Goal: Task Accomplishment & Management: Complete application form

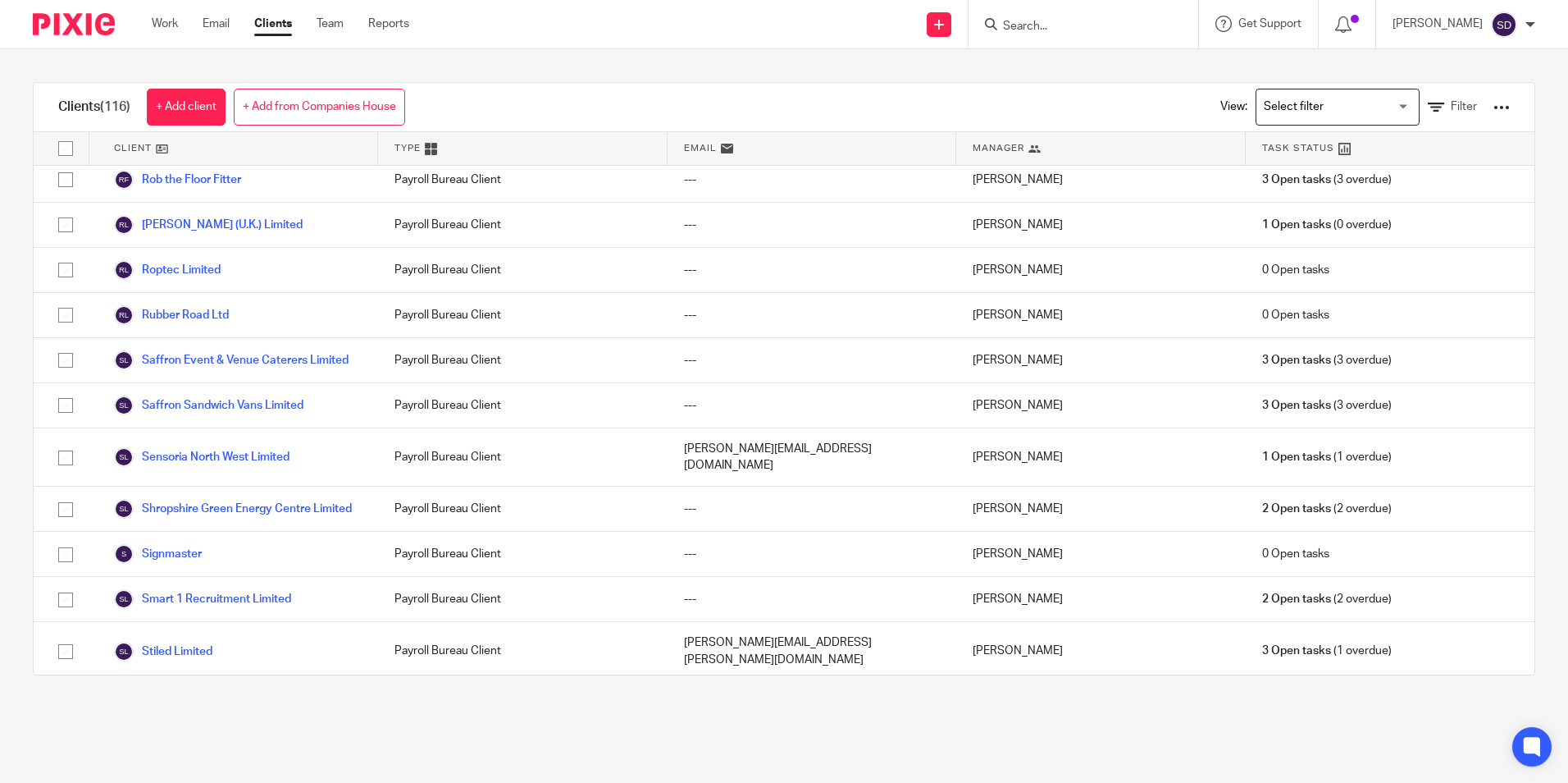
scroll to position [3693, 0]
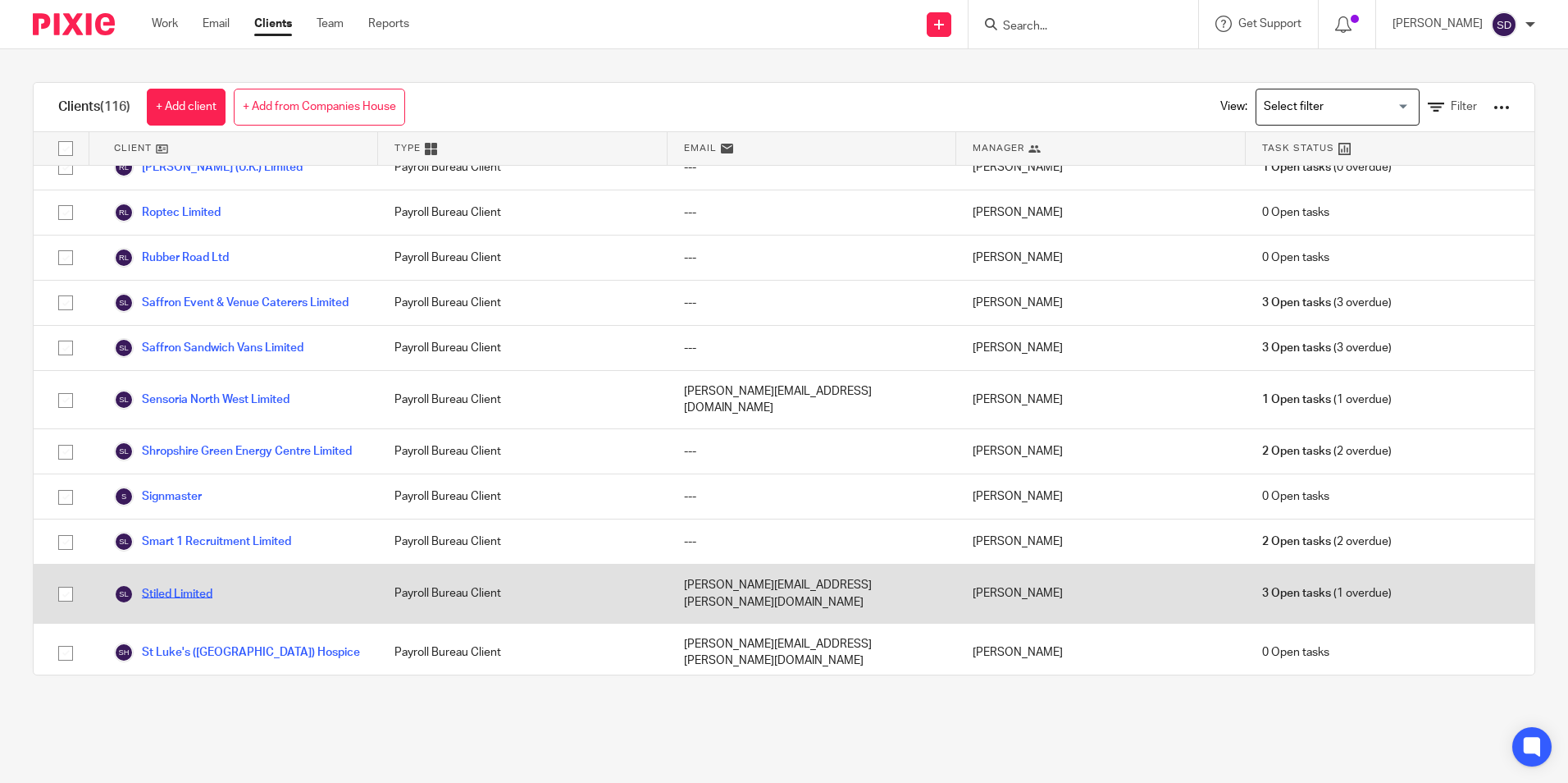
click at [170, 584] on link "Stiled Limited" at bounding box center [163, 593] width 98 height 20
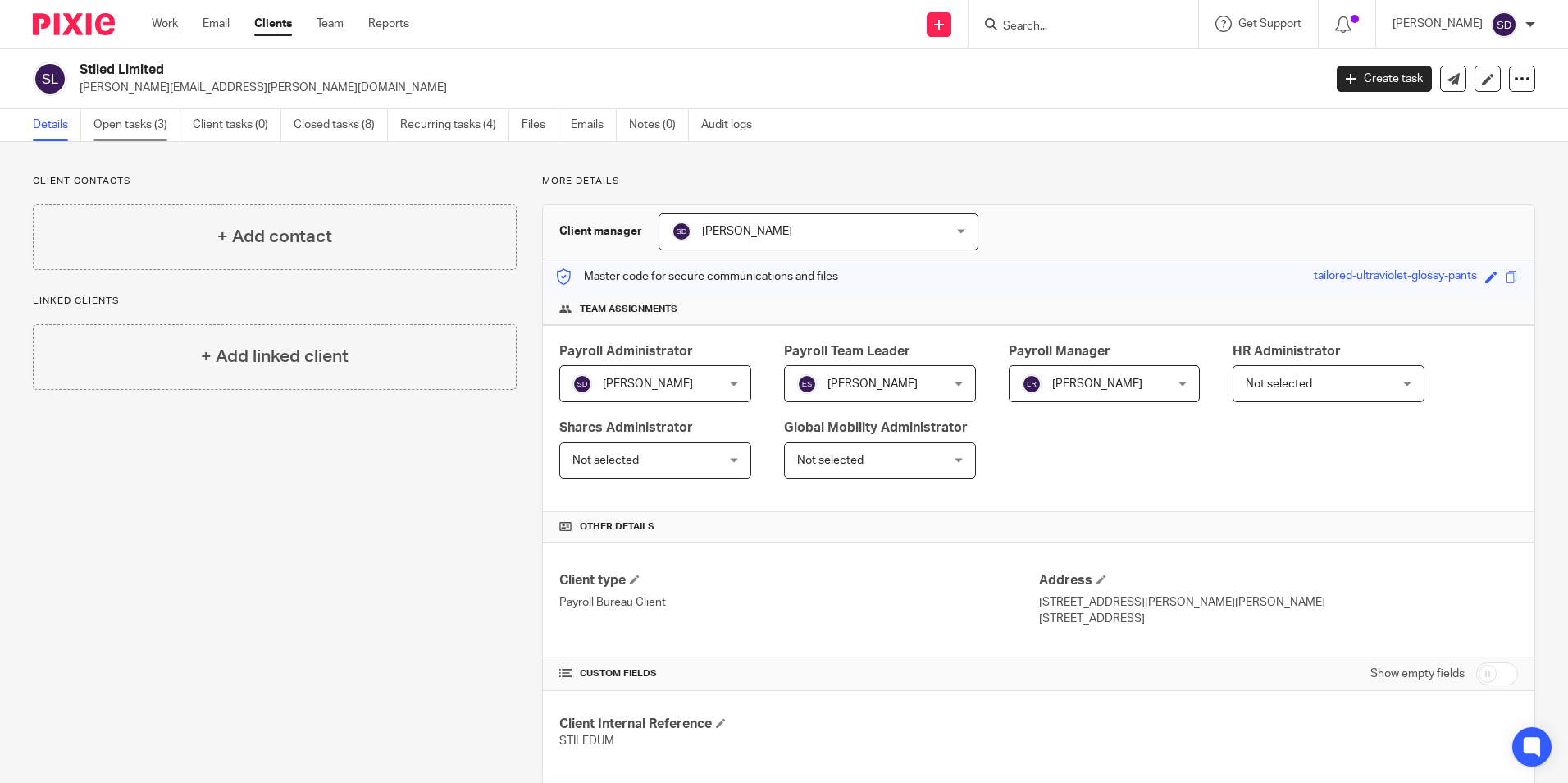
click at [159, 126] on link "Open tasks (3)" at bounding box center [137, 125] width 87 height 32
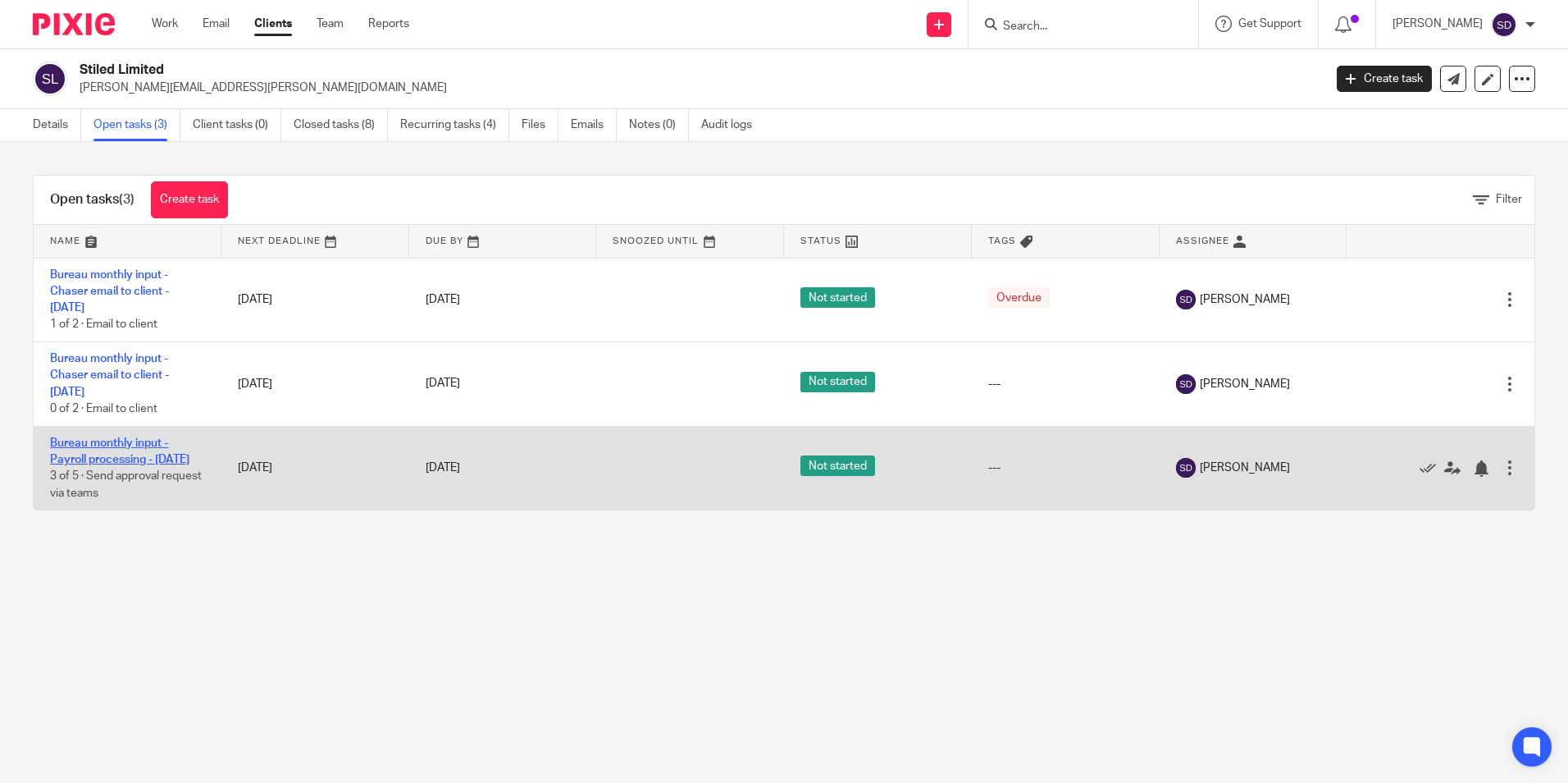
click at [85, 456] on link "Bureau monthly input - Payroll processing - October 2025" at bounding box center [119, 451] width 139 height 28
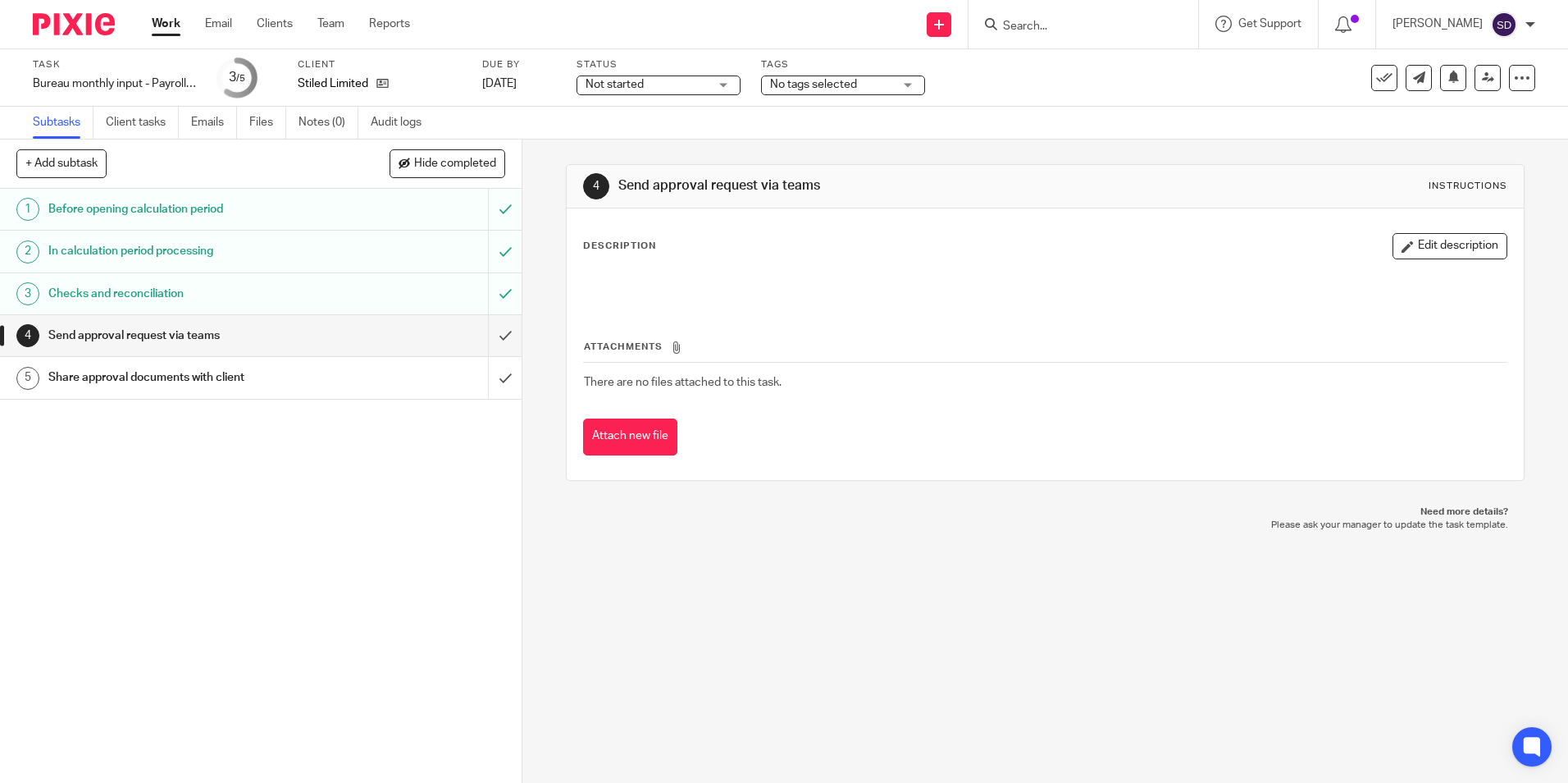
click at [109, 293] on h1 "Checks and reconciliation" at bounding box center [189, 294] width 283 height 25
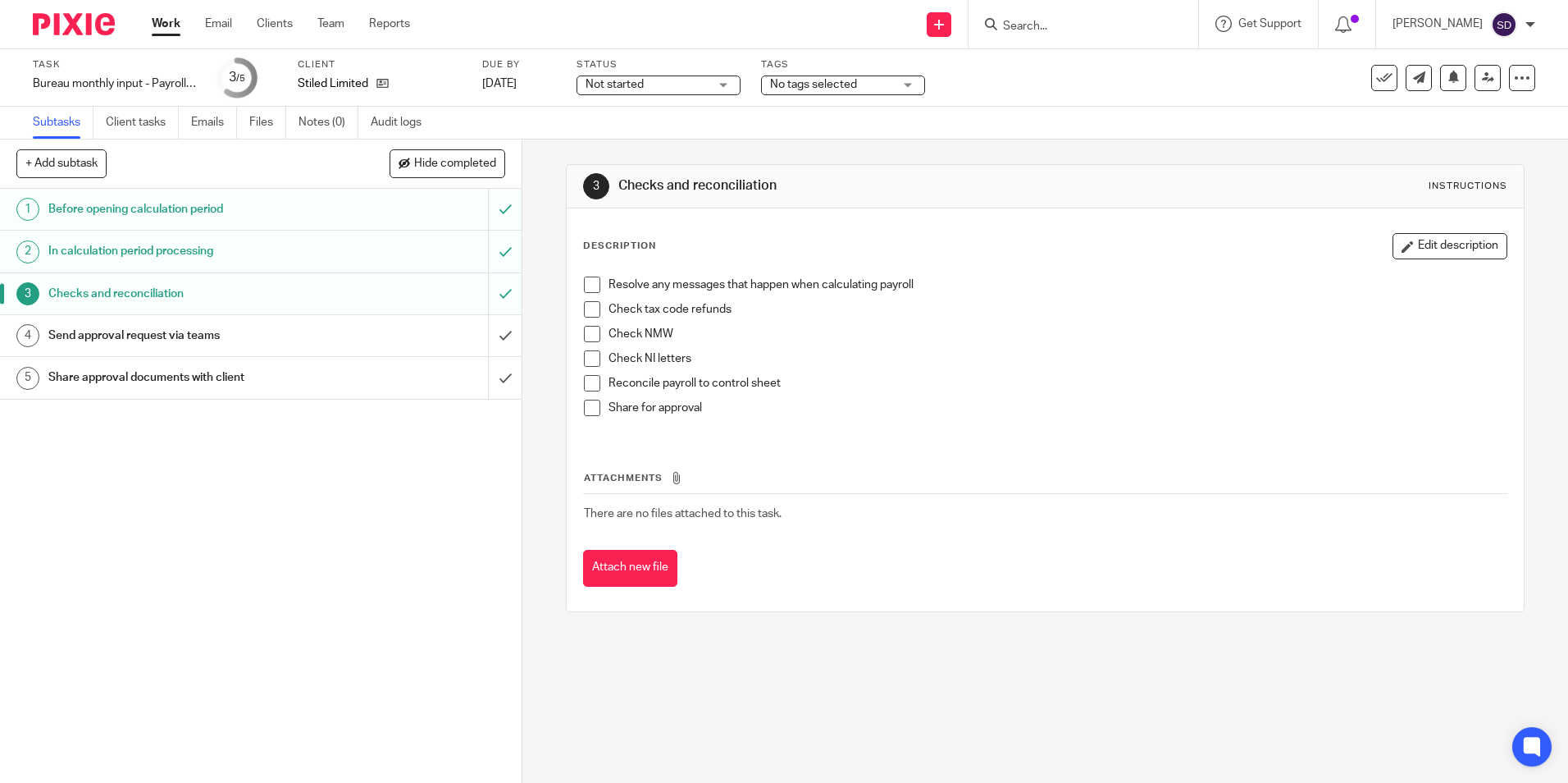
click at [123, 211] on h1 "Before opening calculation period" at bounding box center [189, 209] width 283 height 25
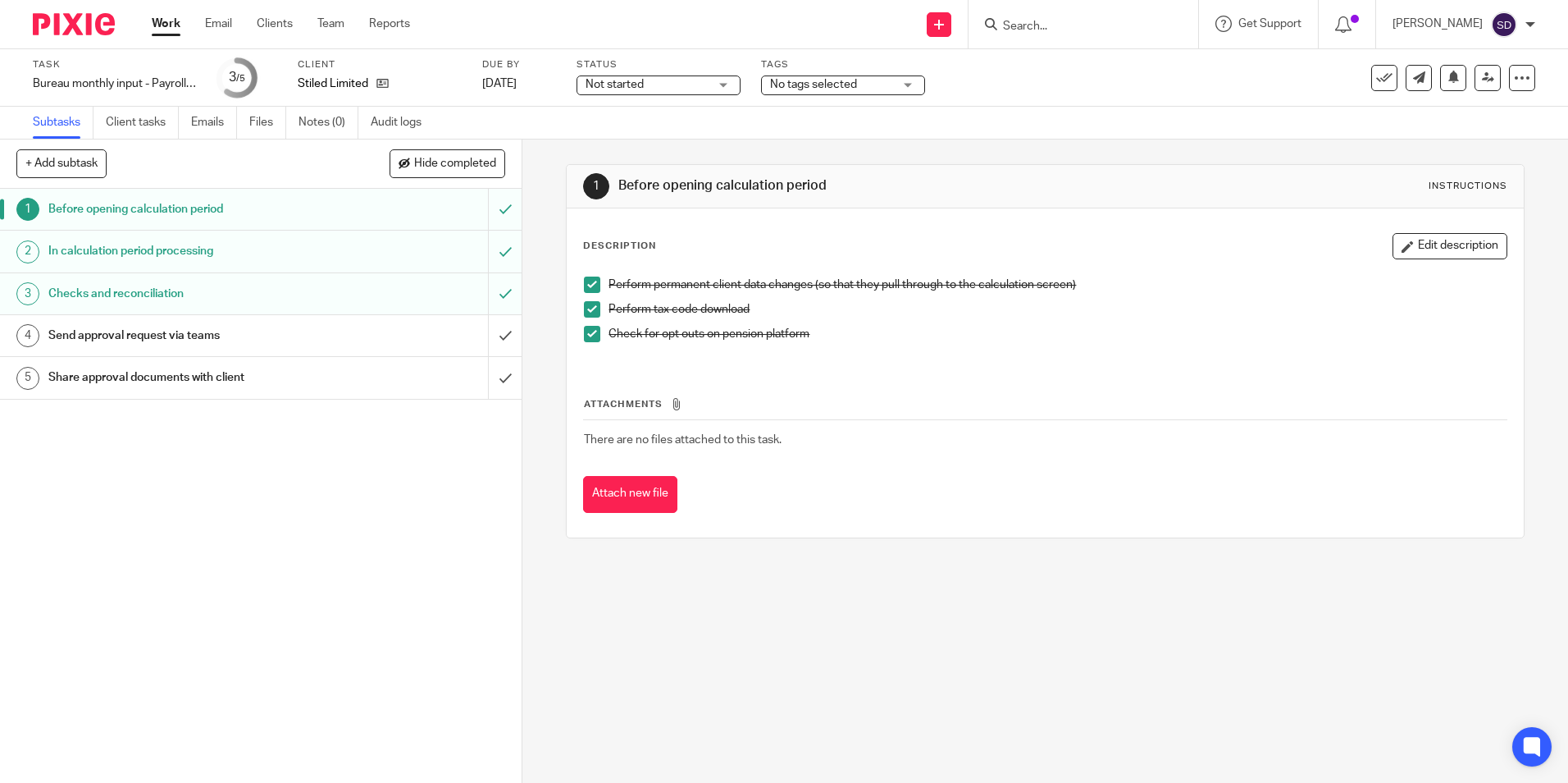
click at [128, 250] on h1 "In calculation period processing" at bounding box center [189, 251] width 283 height 25
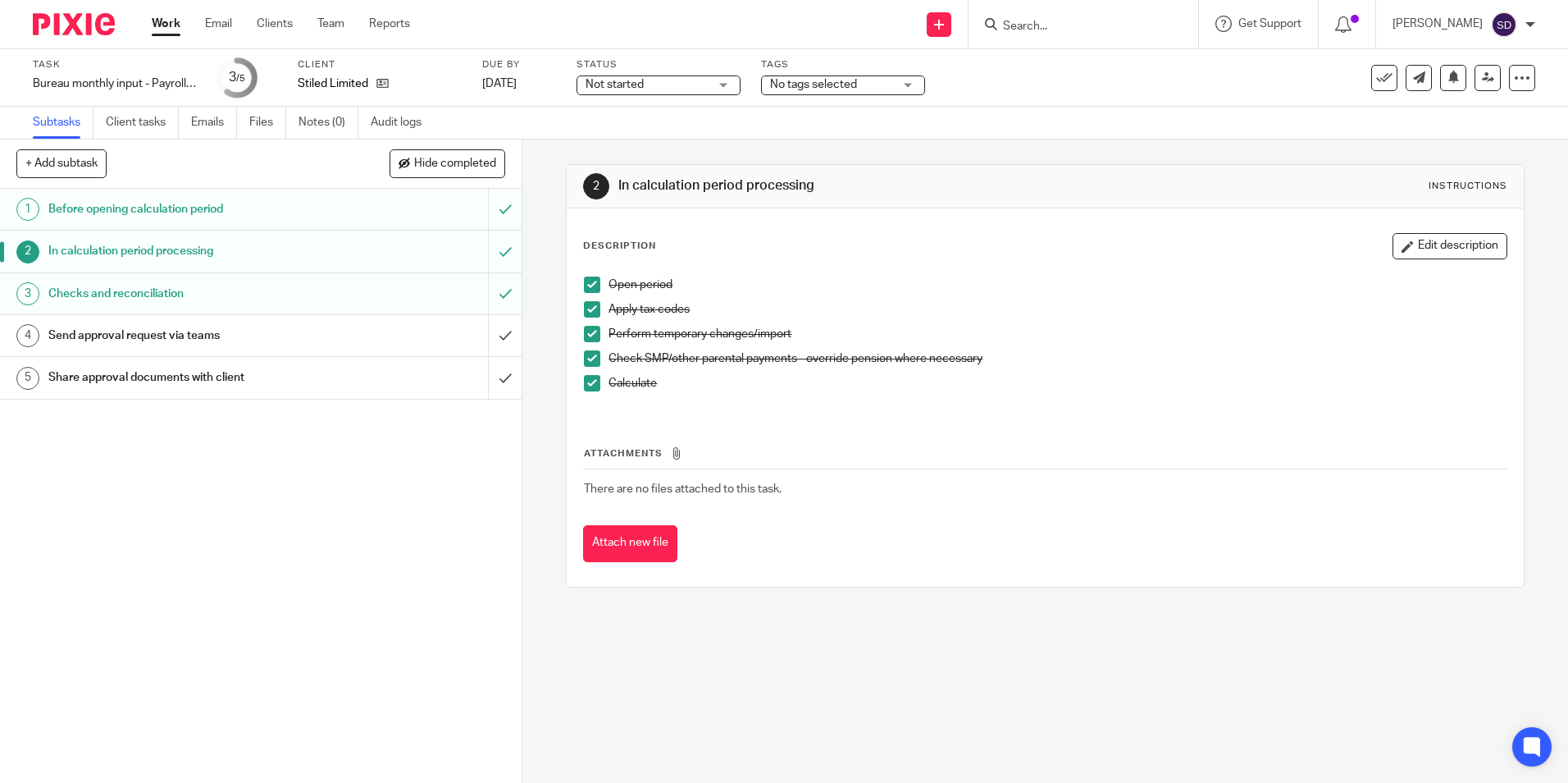
click at [105, 251] on h1 "In calculation period processing" at bounding box center [189, 251] width 283 height 25
click at [97, 290] on h1 "Checks and reconciliation" at bounding box center [189, 294] width 283 height 25
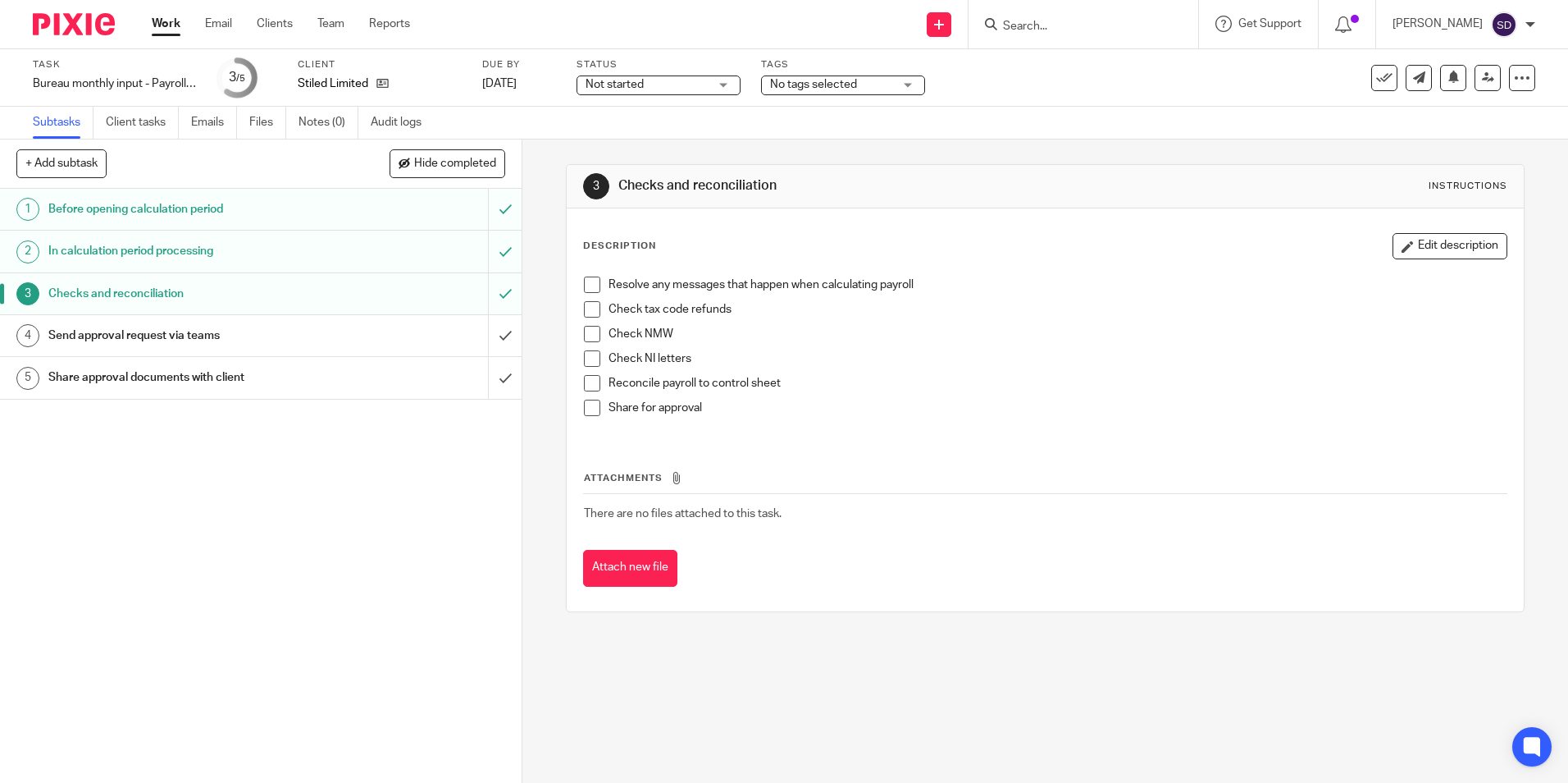
click at [586, 289] on span at bounding box center [592, 284] width 16 height 16
click at [585, 312] on span at bounding box center [592, 309] width 16 height 16
click at [589, 330] on span at bounding box center [592, 334] width 16 height 16
click at [586, 357] on span at bounding box center [592, 358] width 16 height 16
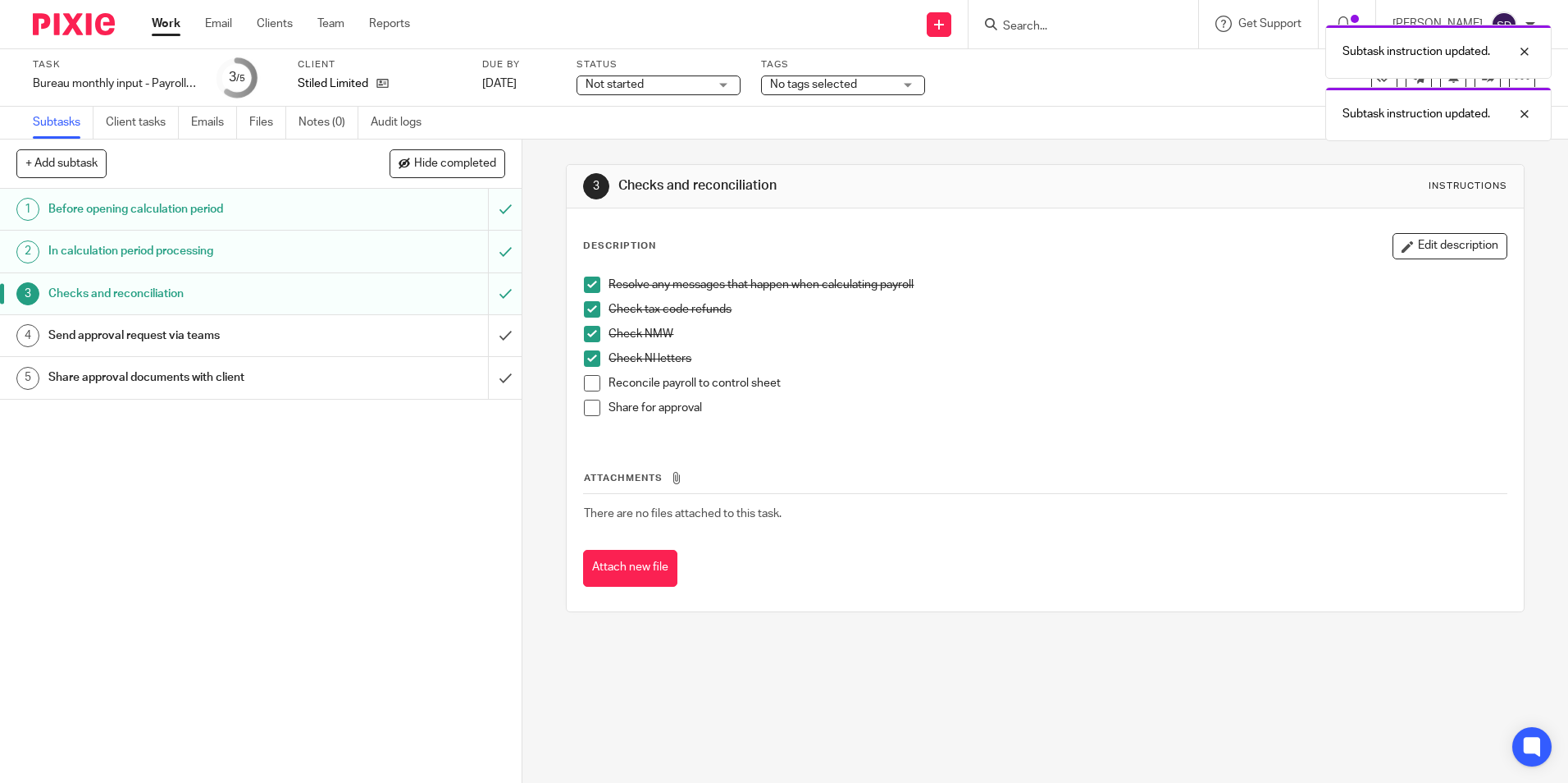
click at [586, 378] on span at bounding box center [592, 383] width 16 height 16
click at [586, 408] on span at bounding box center [592, 407] width 16 height 16
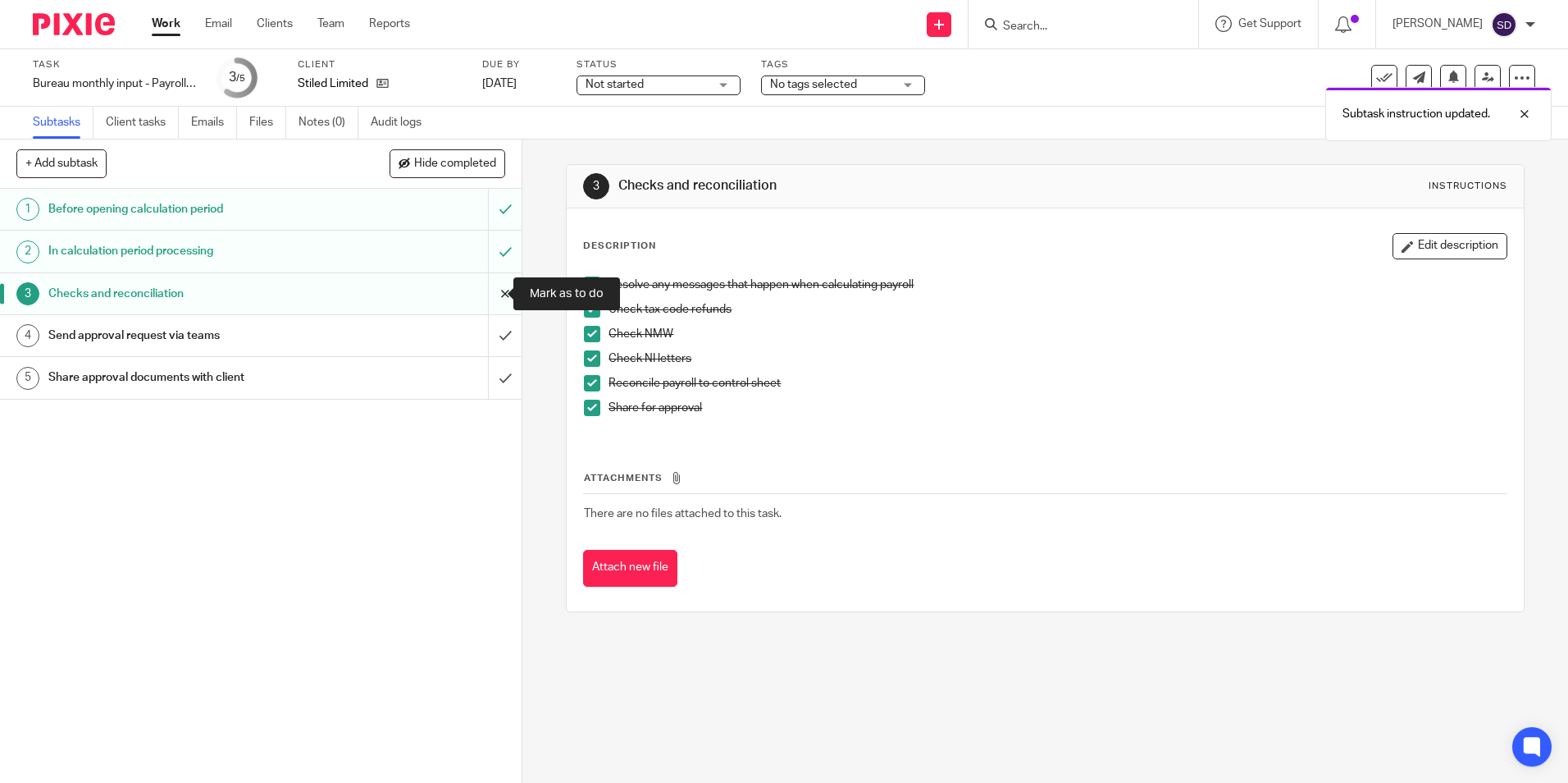
click at [474, 290] on input "submit" at bounding box center [260, 294] width 522 height 41
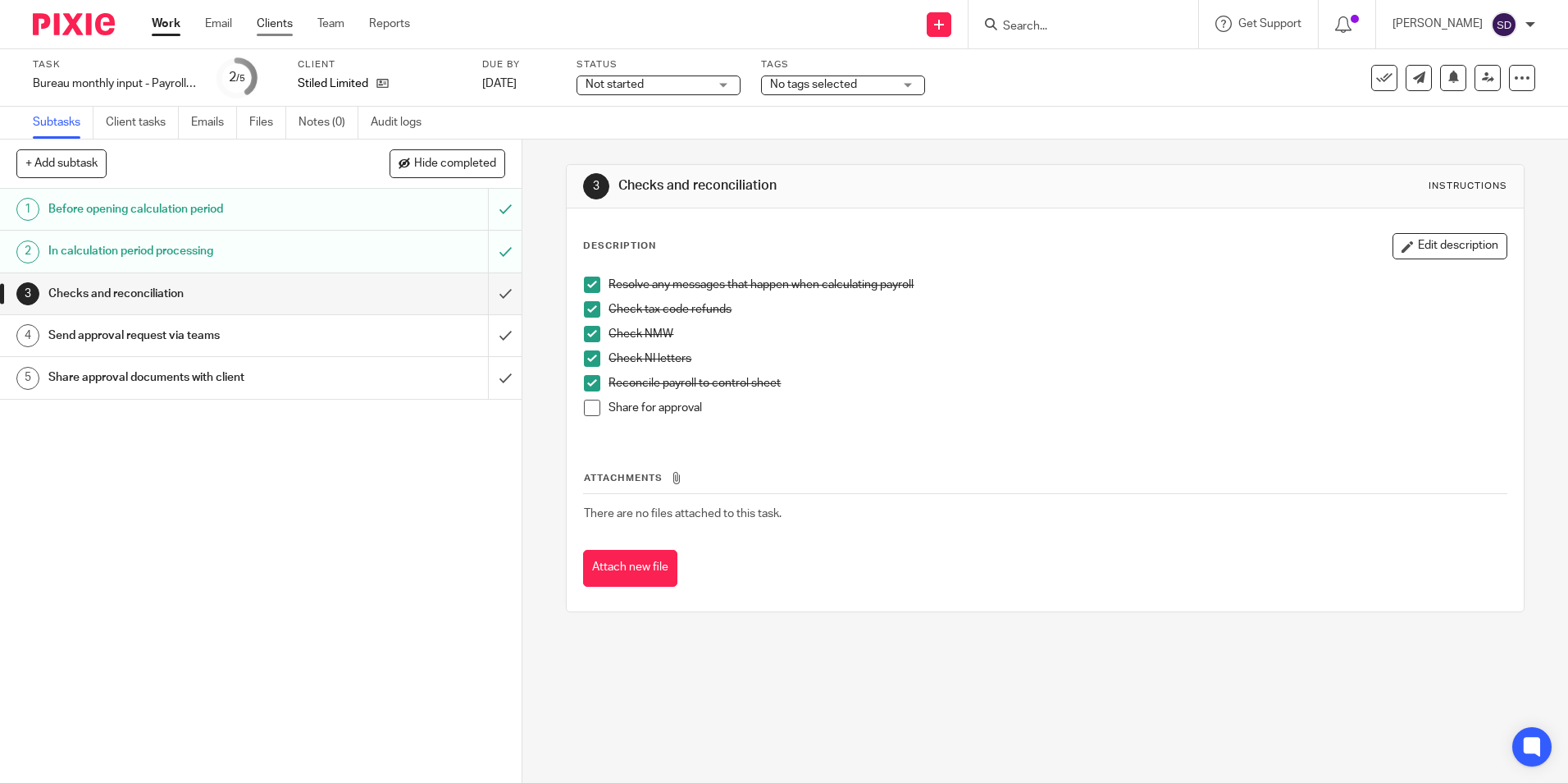
click at [259, 26] on link "Clients" at bounding box center [275, 23] width 36 height 16
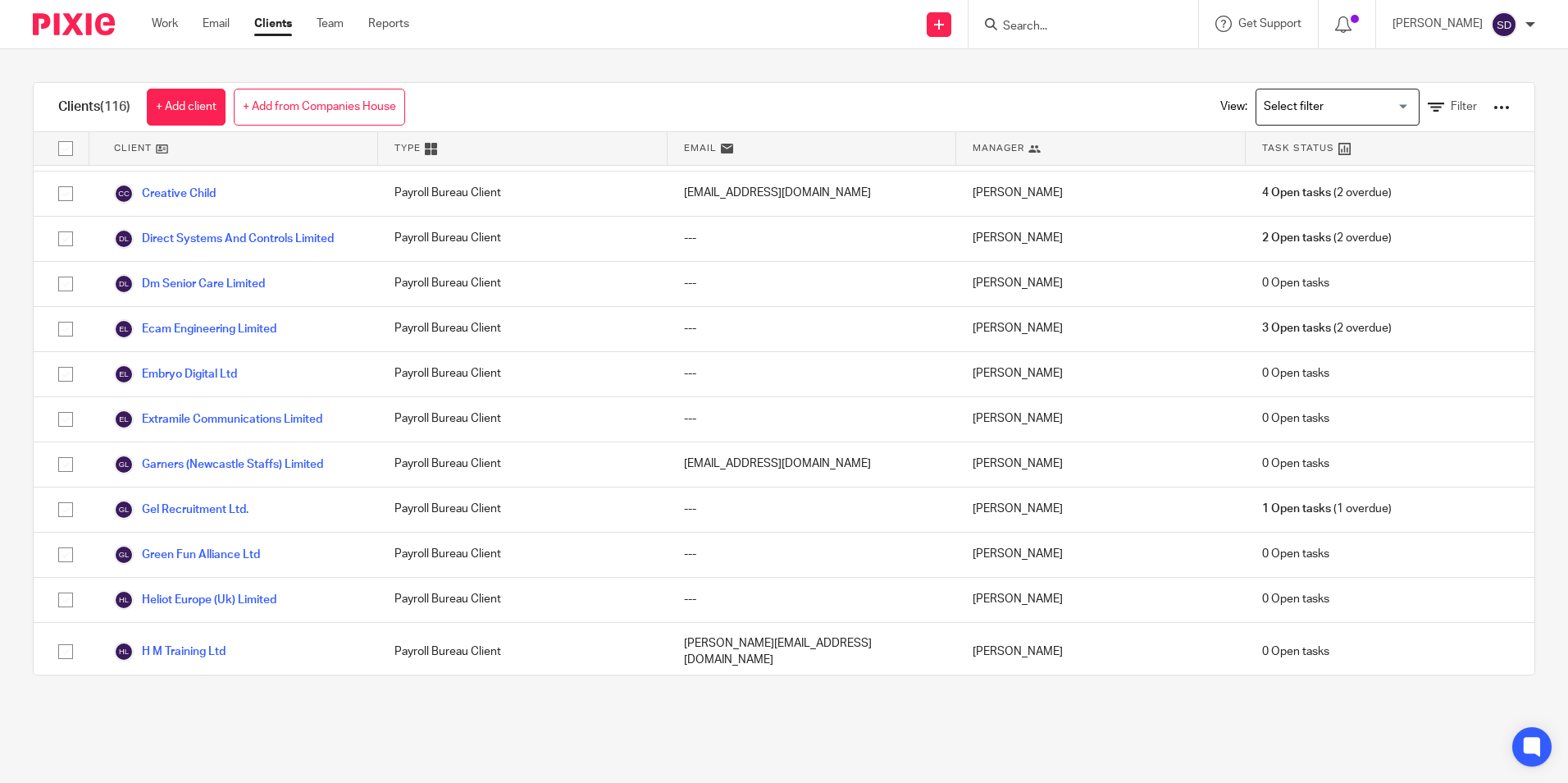
scroll to position [1395, 0]
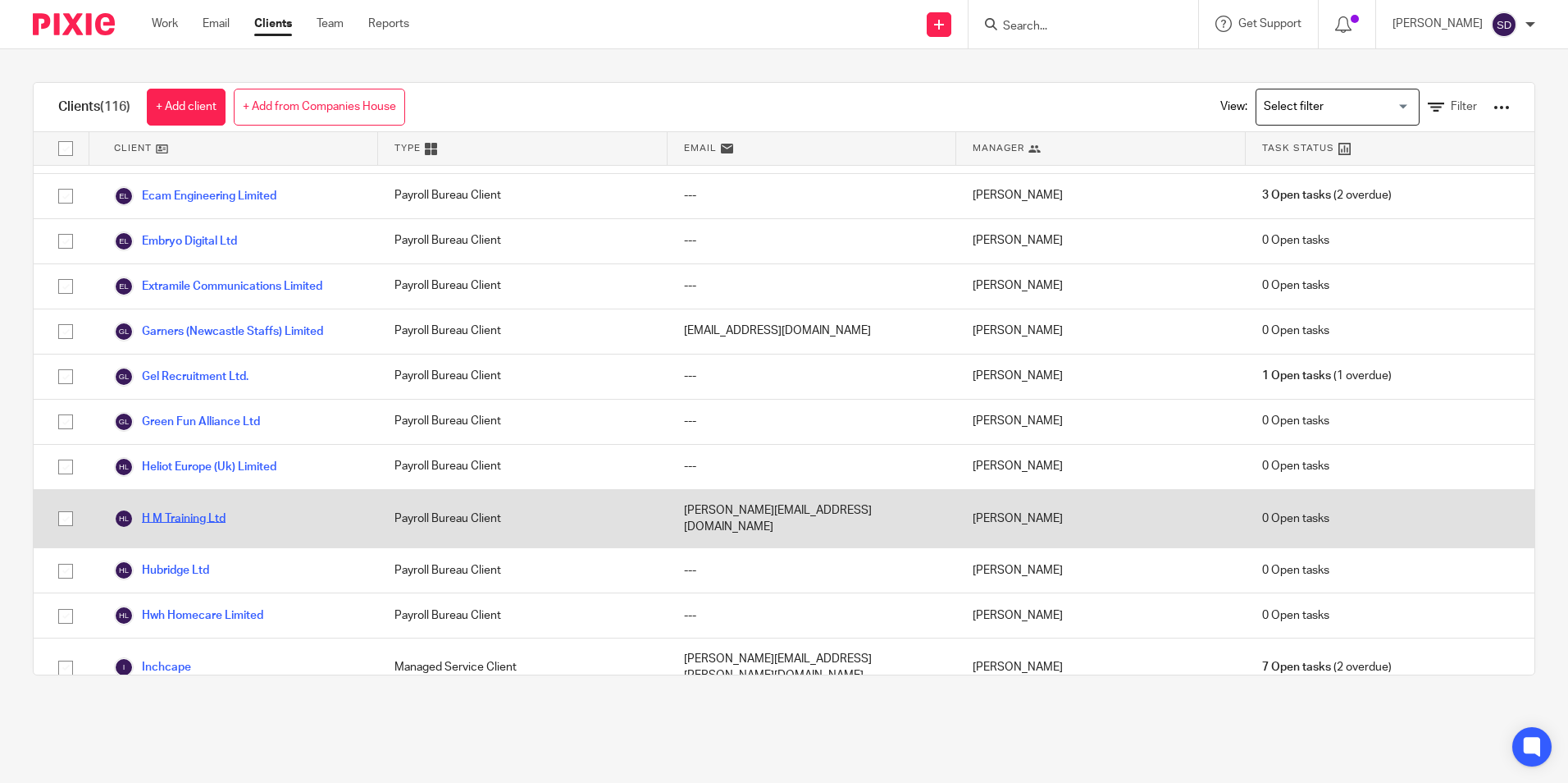
click at [172, 509] on link "H M Training Ltd" at bounding box center [170, 518] width 112 height 20
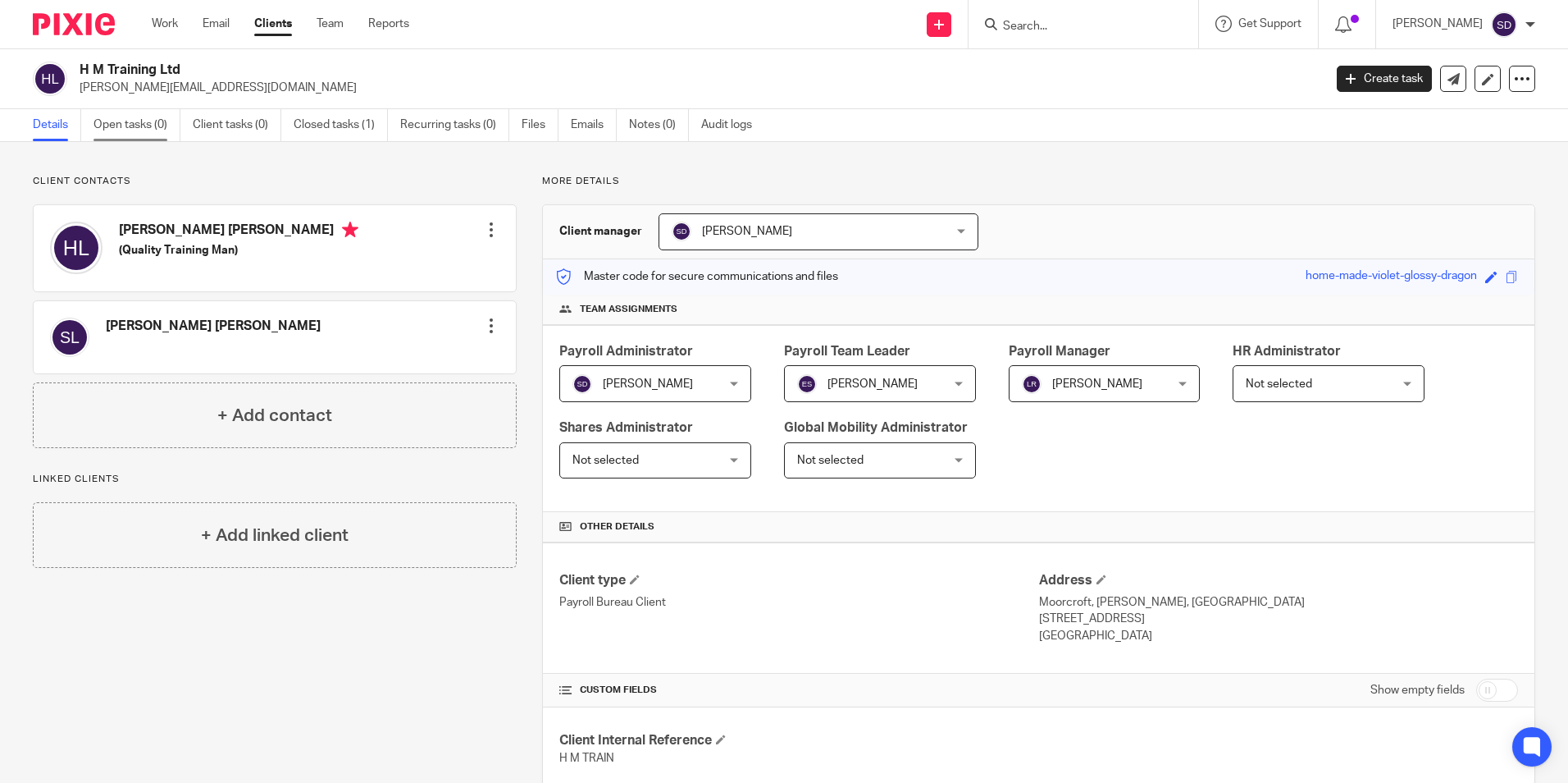
click at [148, 127] on link "Open tasks (0)" at bounding box center [137, 125] width 87 height 32
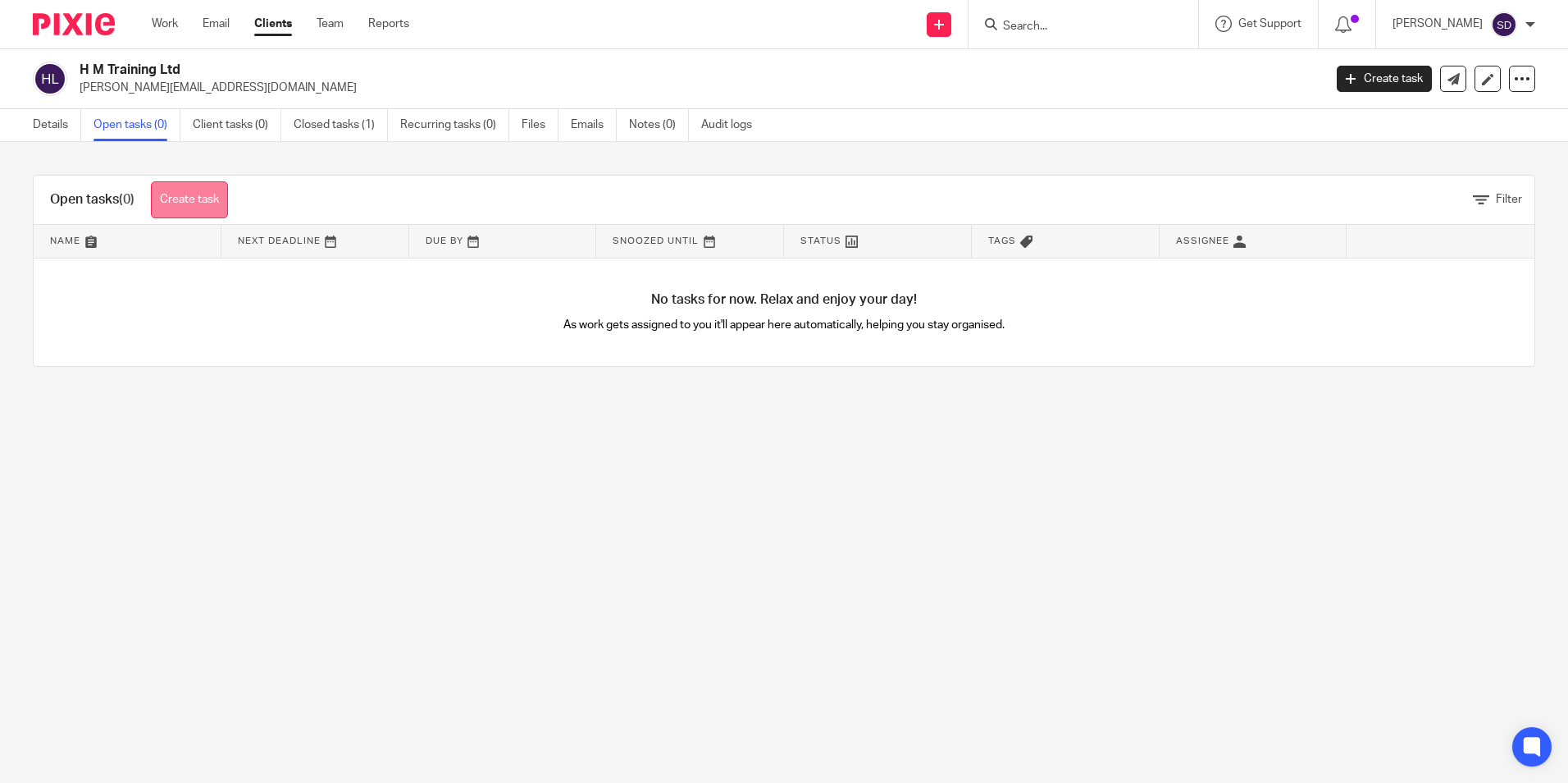
click at [197, 193] on link "Create task" at bounding box center [189, 199] width 77 height 37
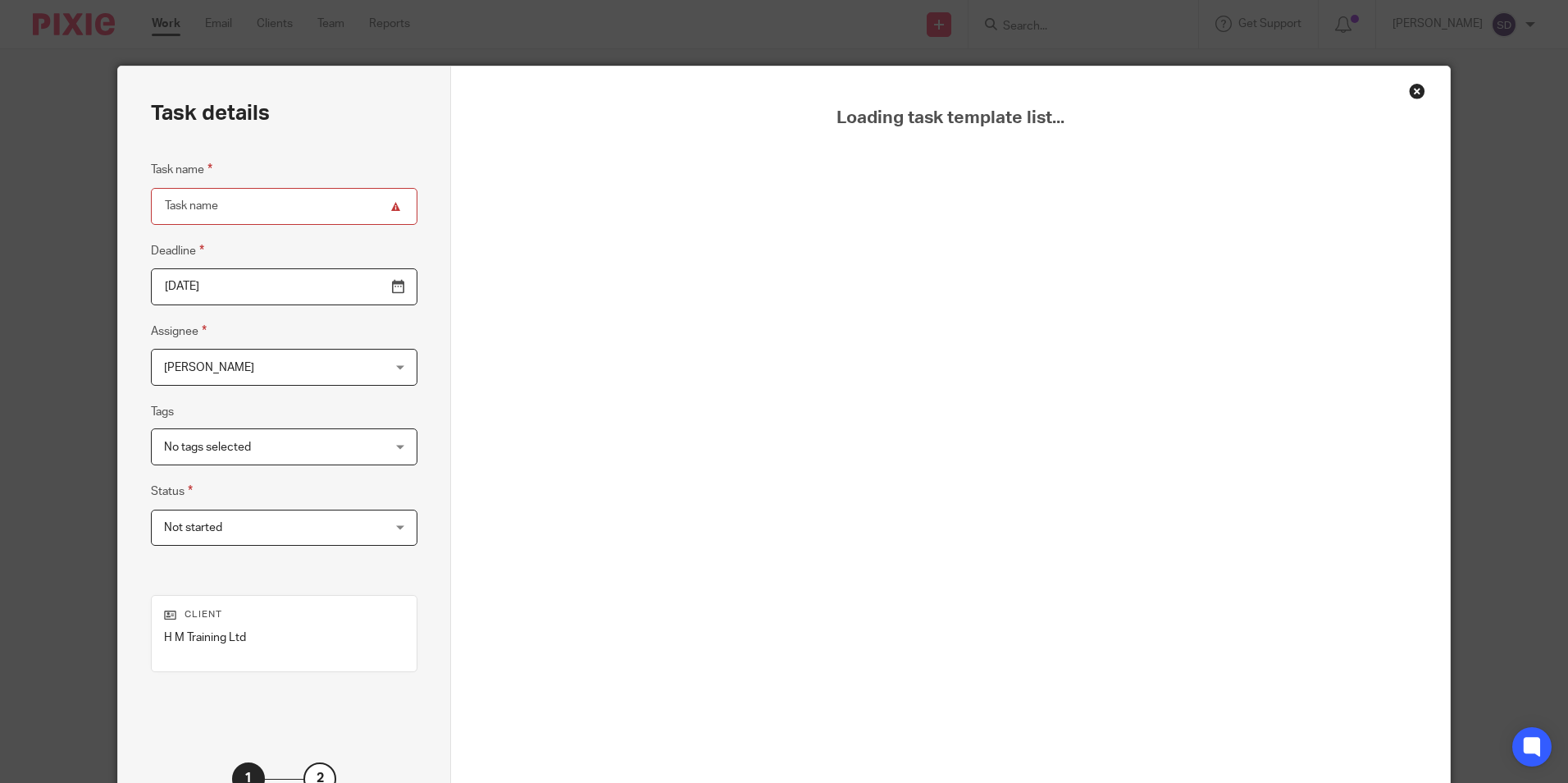
click at [1409, 89] on div "Close this dialog window" at bounding box center [1417, 91] width 16 height 16
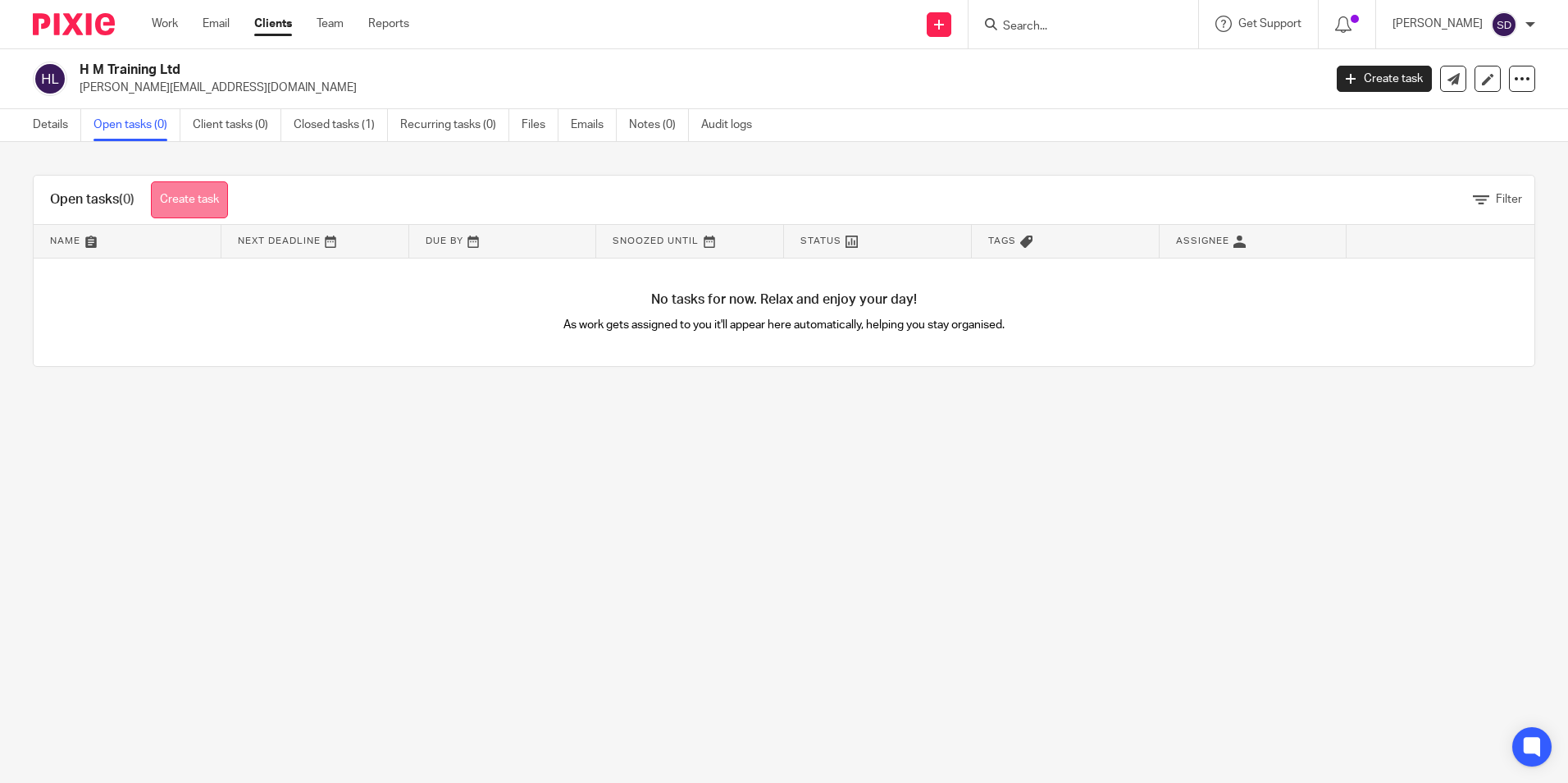
click at [202, 195] on link "Create task" at bounding box center [189, 199] width 77 height 37
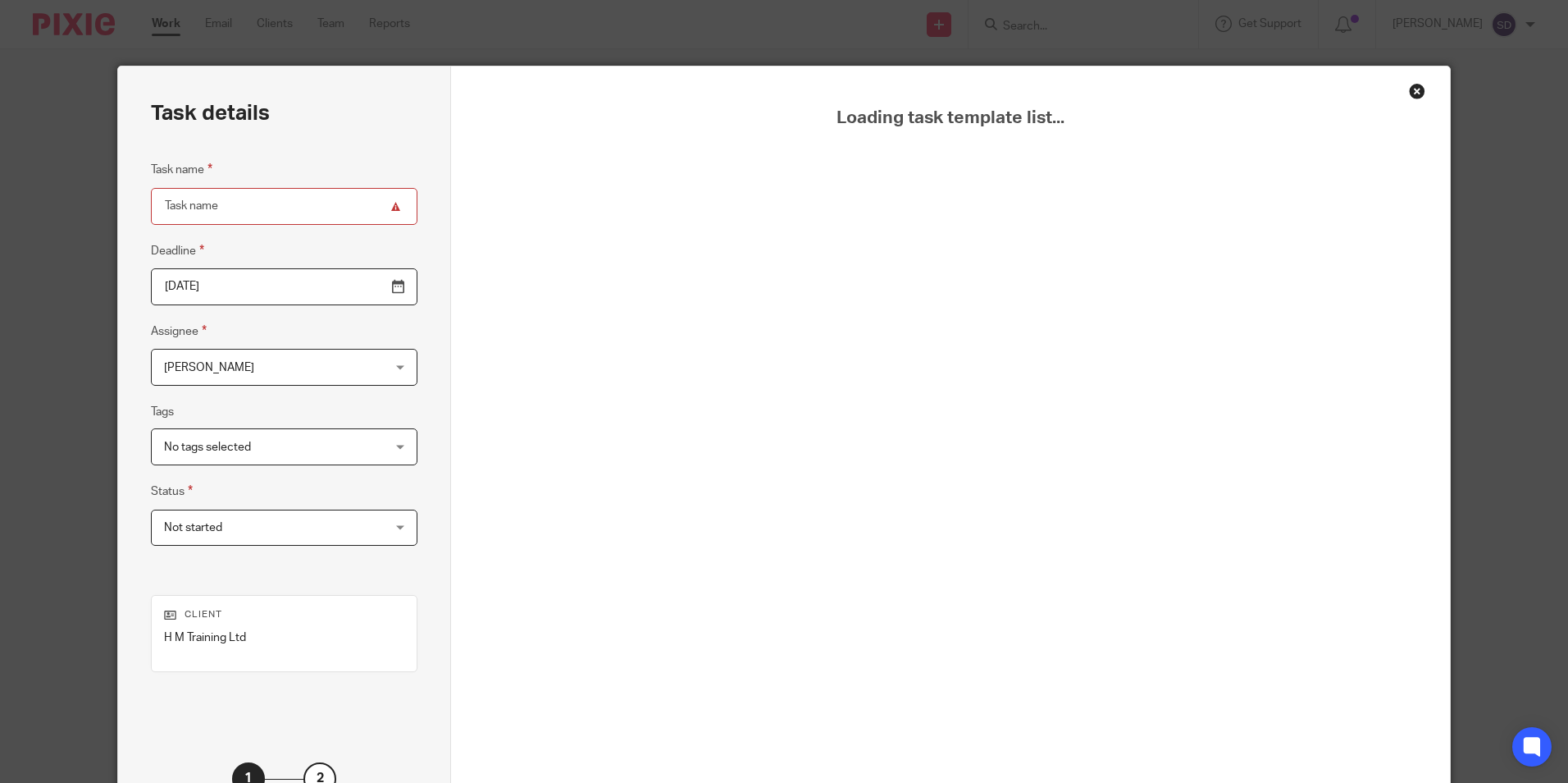
click at [1409, 91] on div "Close this dialog window" at bounding box center [1417, 91] width 16 height 16
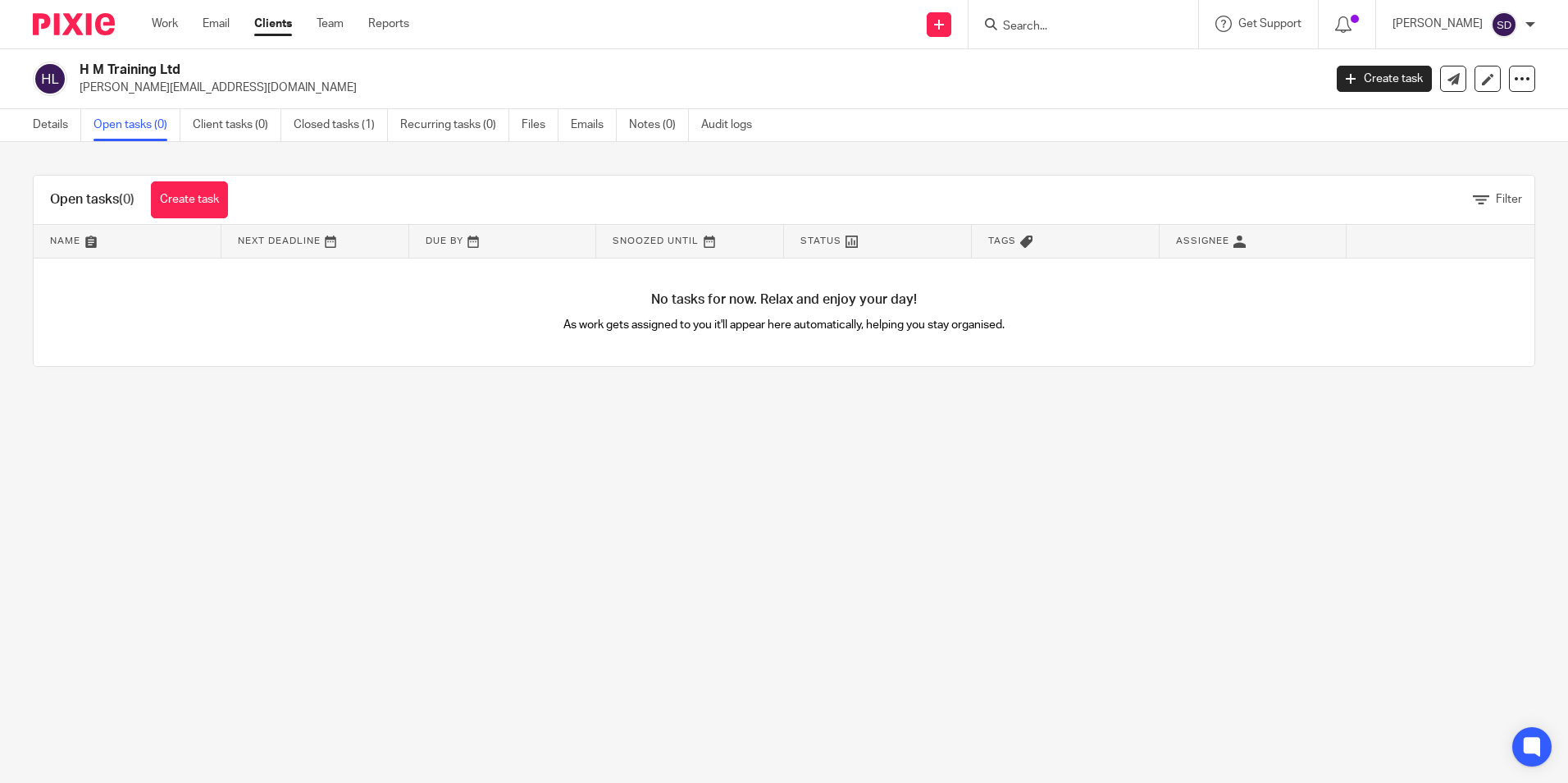
click at [502, 343] on div "No tasks for now. Relax and enjoy your day! As work gets assigned to you it'll …" at bounding box center [784, 313] width 1501 height 108
